Goal: Information Seeking & Learning: Learn about a topic

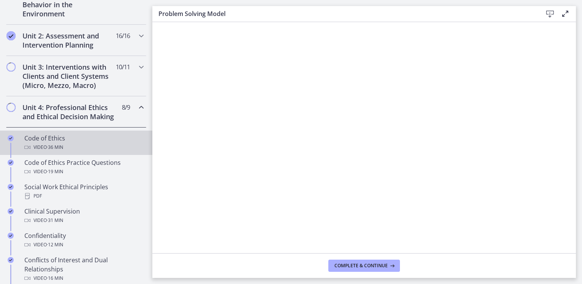
scroll to position [229, 0]
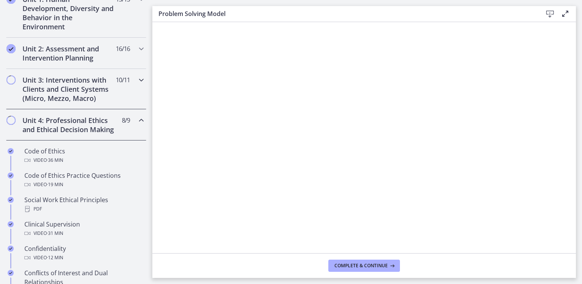
click at [30, 88] on h2 "Unit 3: Interventions with Clients and Client Systems (Micro, Mezzo, Macro)" at bounding box center [68, 88] width 93 height 27
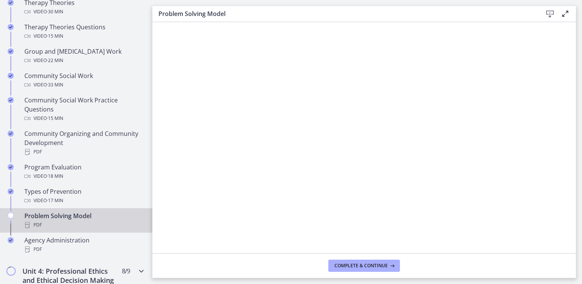
scroll to position [419, 0]
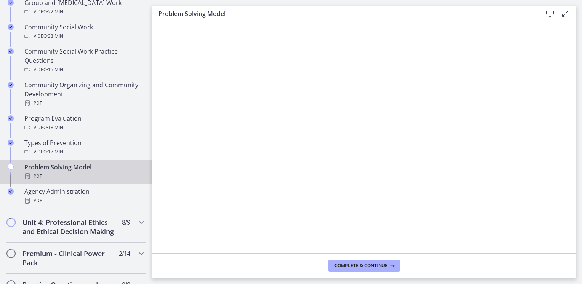
click at [69, 169] on div "Problem Solving Model PDF" at bounding box center [83, 172] width 119 height 18
click at [373, 267] on span "Complete & continue" at bounding box center [361, 266] width 53 height 6
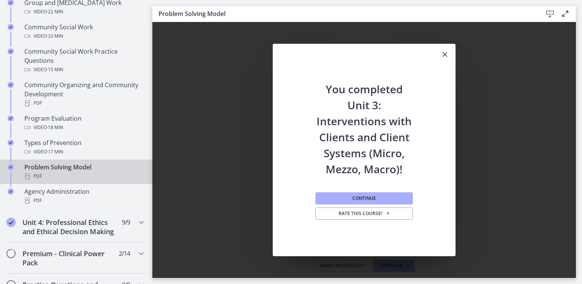
scroll to position [343, 0]
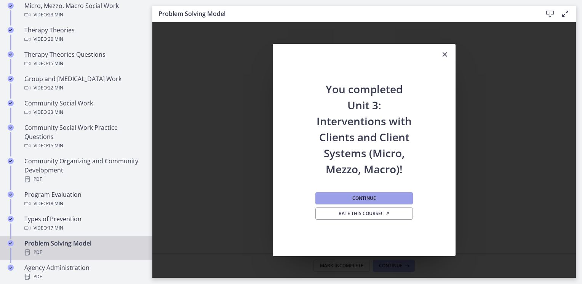
click at [367, 202] on button "Continue" at bounding box center [365, 198] width 98 height 12
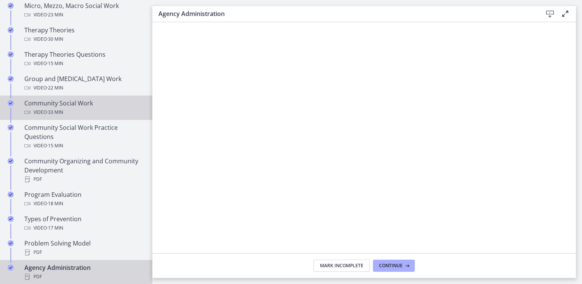
click at [84, 104] on div "Community Social Work Video · 33 min" at bounding box center [83, 108] width 119 height 18
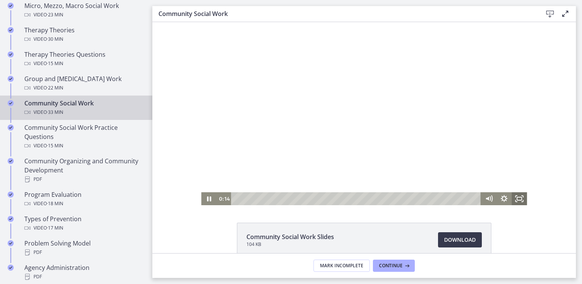
click at [517, 199] on rect "Fullscreen" at bounding box center [519, 198] width 5 height 3
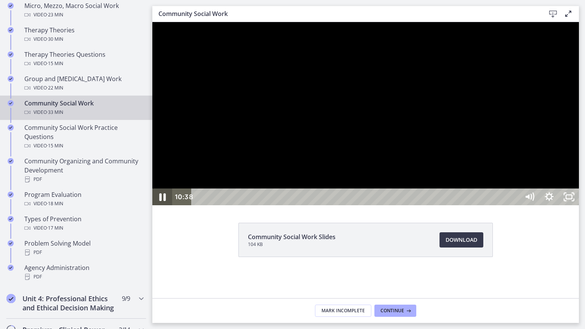
click at [159, 207] on icon "Pause" at bounding box center [163, 197] width 24 height 20
click at [152, 205] on div at bounding box center [365, 113] width 427 height 183
click at [162, 200] on icon "Pause" at bounding box center [162, 197] width 5 height 6
click at [162, 207] on icon "Play Video" at bounding box center [163, 197] width 24 height 20
click at [161, 201] on icon "Pause" at bounding box center [162, 198] width 6 height 8
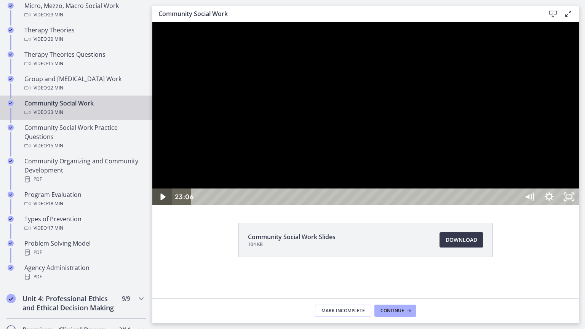
click at [157, 205] on icon "Play Video" at bounding box center [163, 197] width 20 height 17
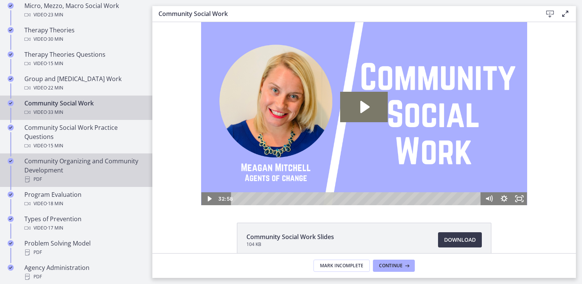
click at [60, 162] on div "Community Organizing and Community Development PDF" at bounding box center [83, 170] width 119 height 27
